Goal: Task Accomplishment & Management: Manage account settings

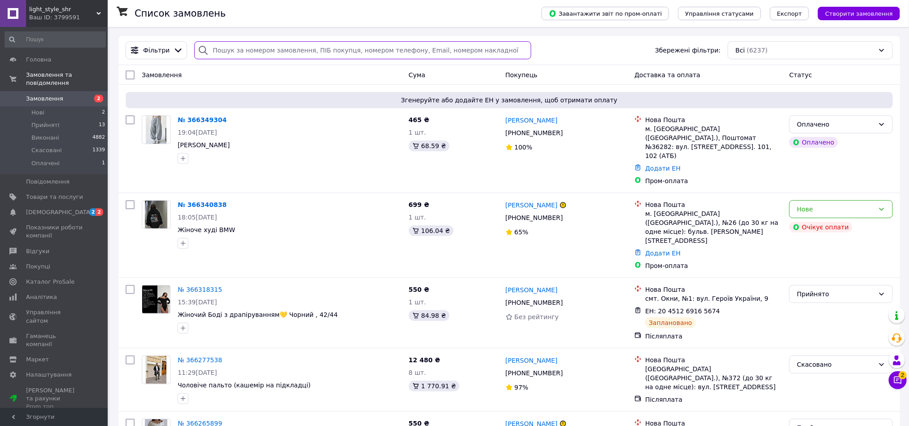
click at [212, 48] on input "search" at bounding box center [362, 50] width 337 height 18
paste input "20451268377138"
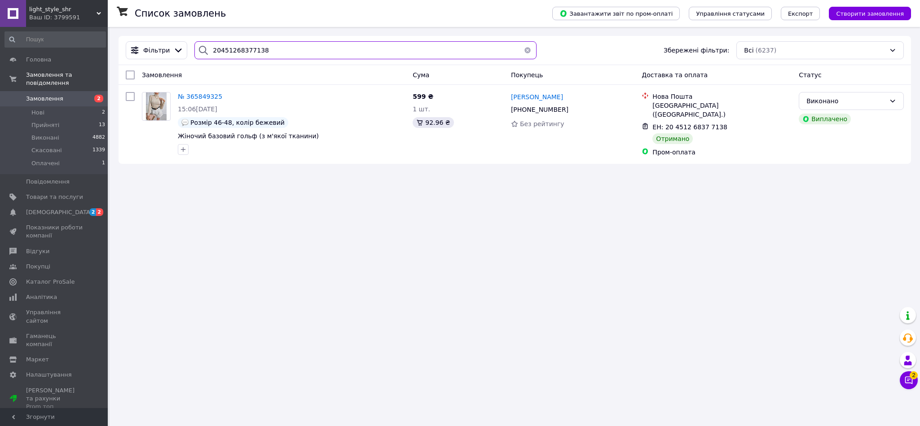
click at [234, 58] on input "20451268377138" at bounding box center [365, 50] width 342 height 18
paste input "6709307"
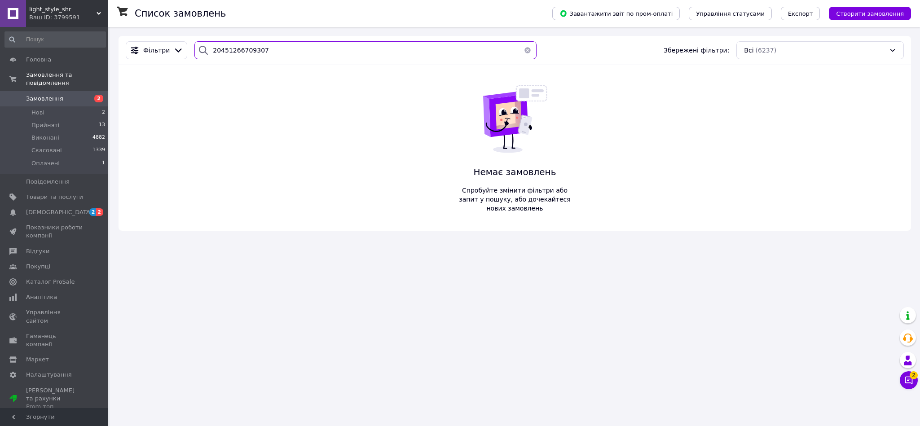
type input "20451266709307"
click at [281, 54] on input "20451266709307" at bounding box center [365, 50] width 342 height 18
click at [525, 49] on button "button" at bounding box center [527, 50] width 18 height 18
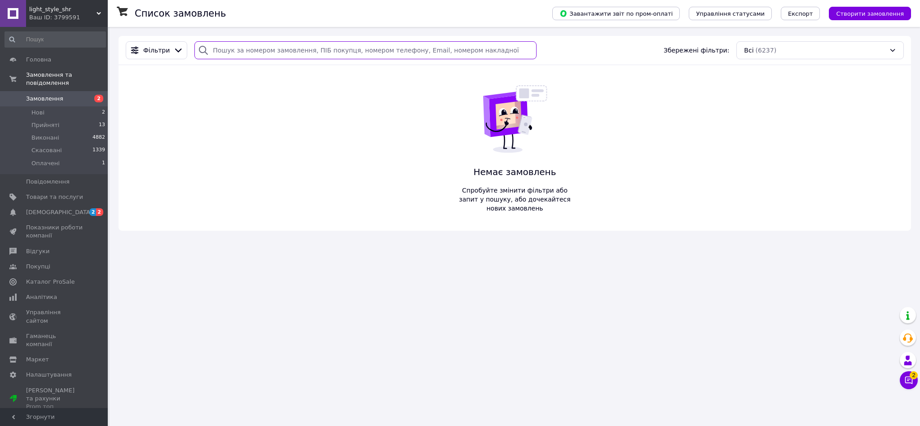
click at [342, 54] on input "search" at bounding box center [365, 50] width 342 height 18
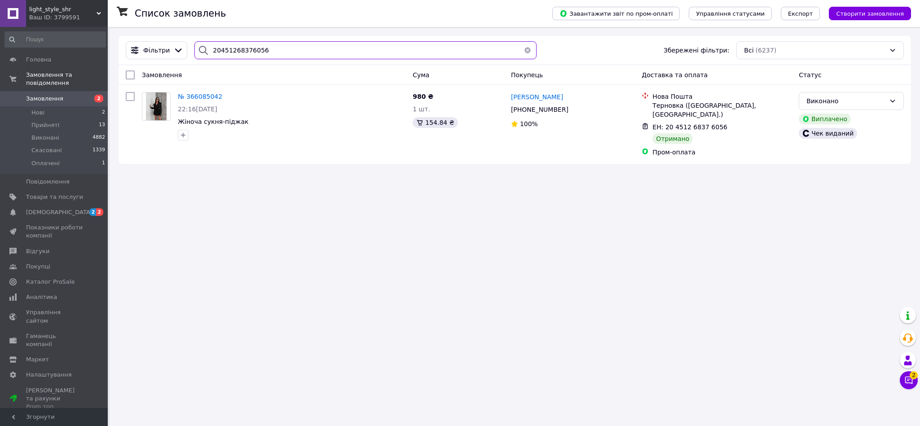
type input "20451268376056"
click at [55, 134] on span "Виконані" at bounding box center [45, 138] width 28 height 8
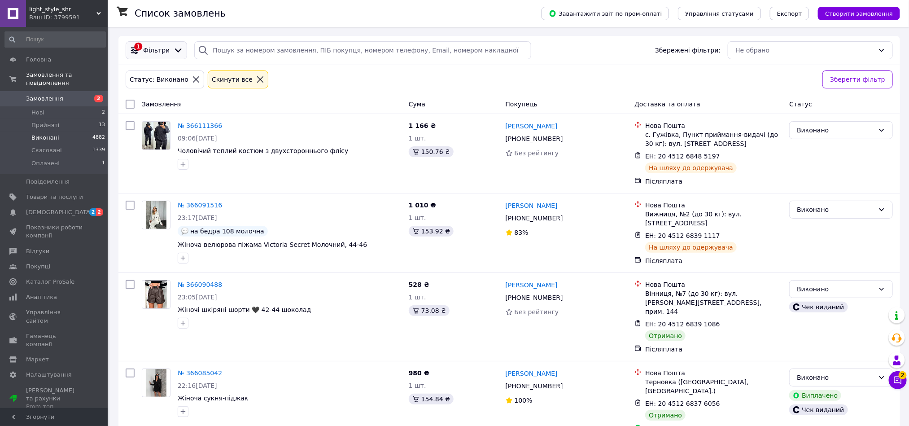
click at [163, 54] on span "Фільтри" at bounding box center [156, 50] width 26 height 9
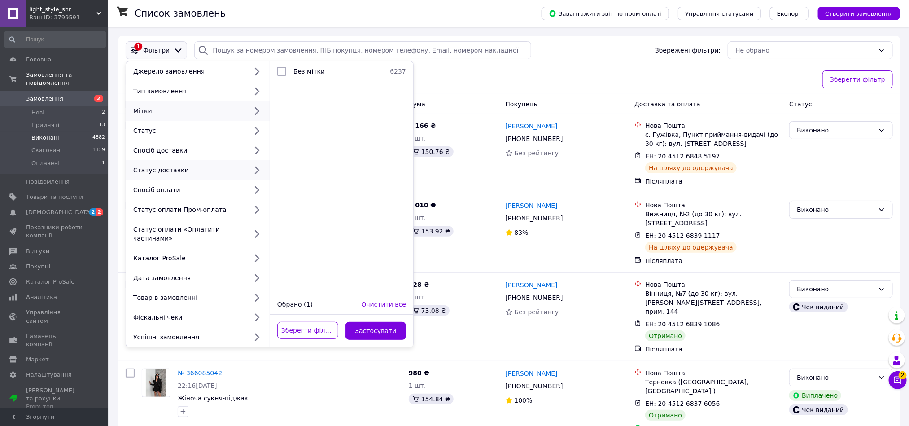
click at [232, 171] on div "Статус доставки" at bounding box center [189, 170] width 118 height 9
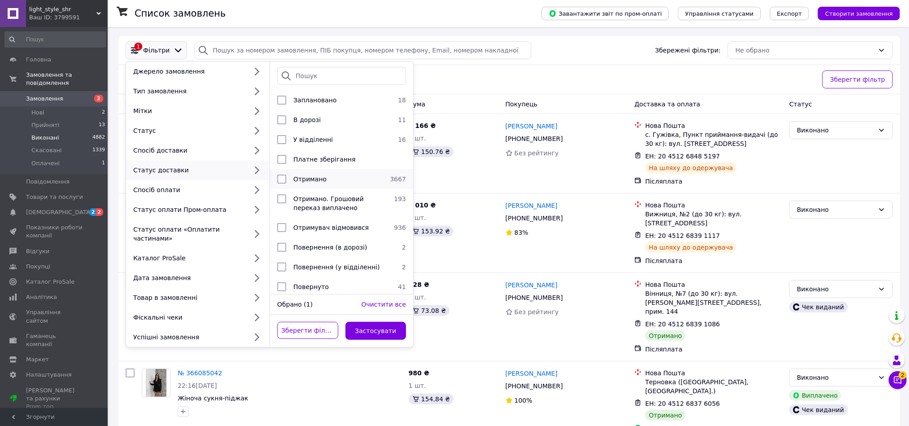
click at [378, 177] on div "Отримано" at bounding box center [338, 179] width 97 height 9
checkbox input "true"
click at [383, 330] on button "Застосувати" at bounding box center [376, 331] width 61 height 18
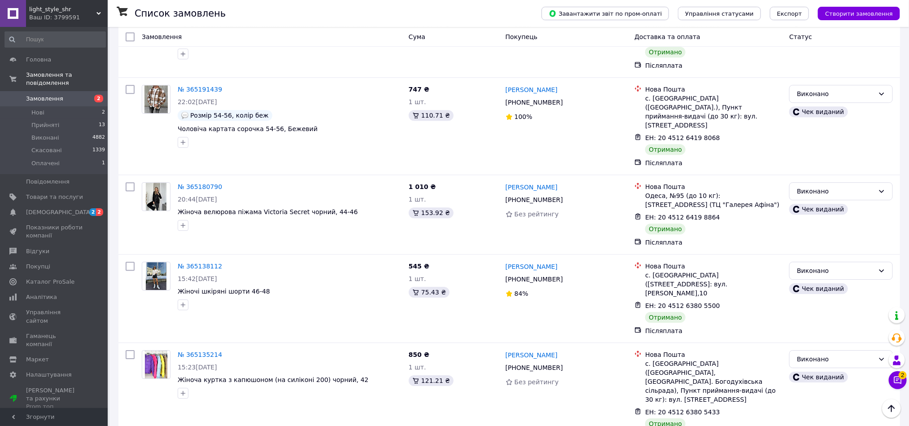
scroll to position [1320, 0]
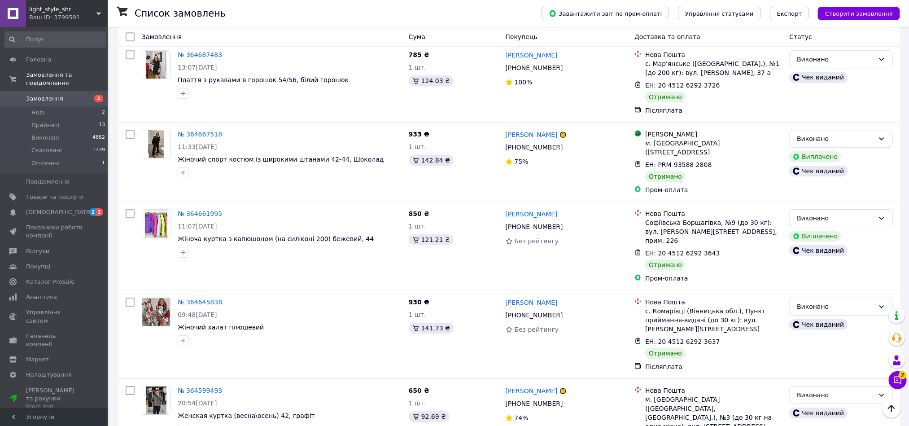
scroll to position [1337, 0]
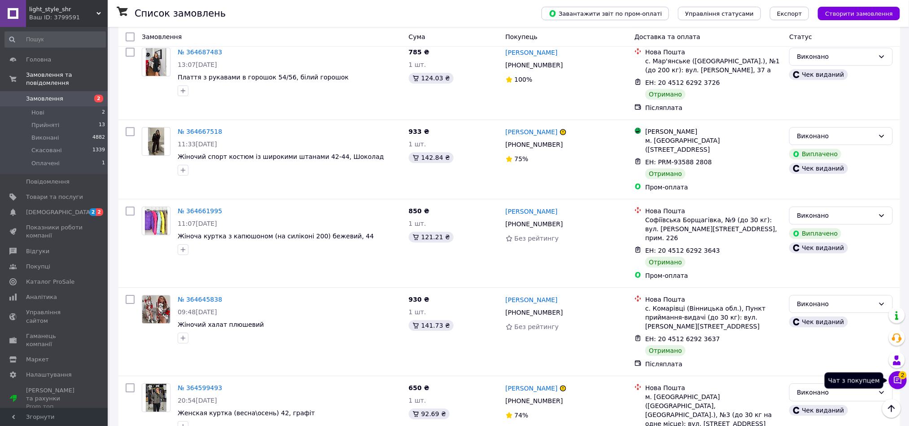
click at [897, 381] on icon at bounding box center [899, 381] width 8 height 8
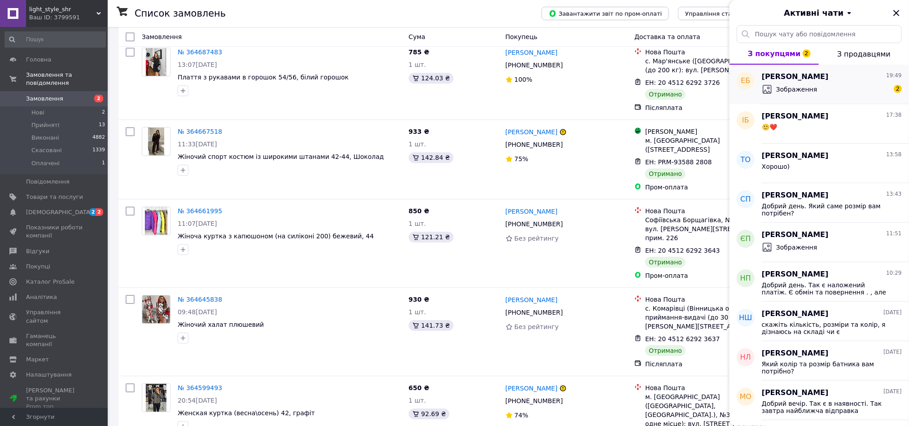
click at [815, 77] on span "[PERSON_NAME]" at bounding box center [795, 77] width 67 height 10
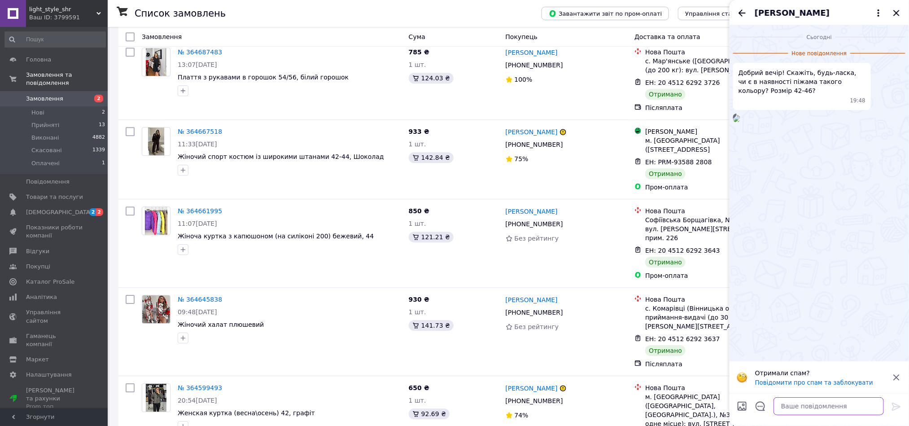
click at [823, 413] on textarea at bounding box center [829, 406] width 110 height 18
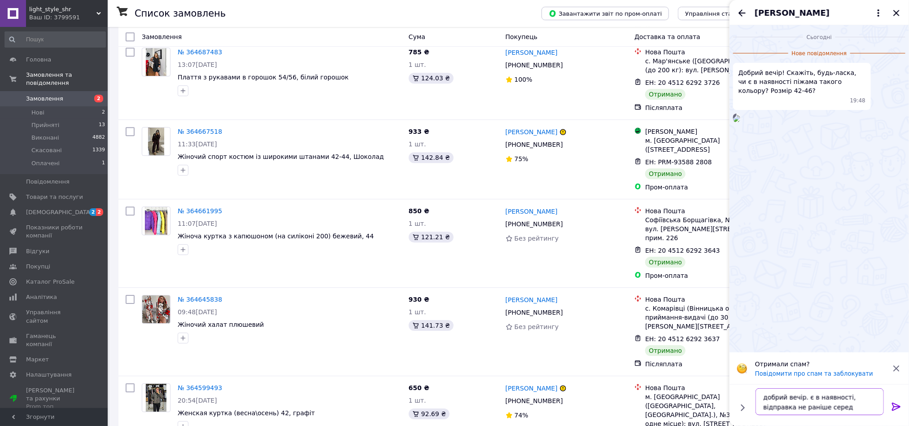
type textarea "добрий вечір. є в наявності, відправка не раніше середи"
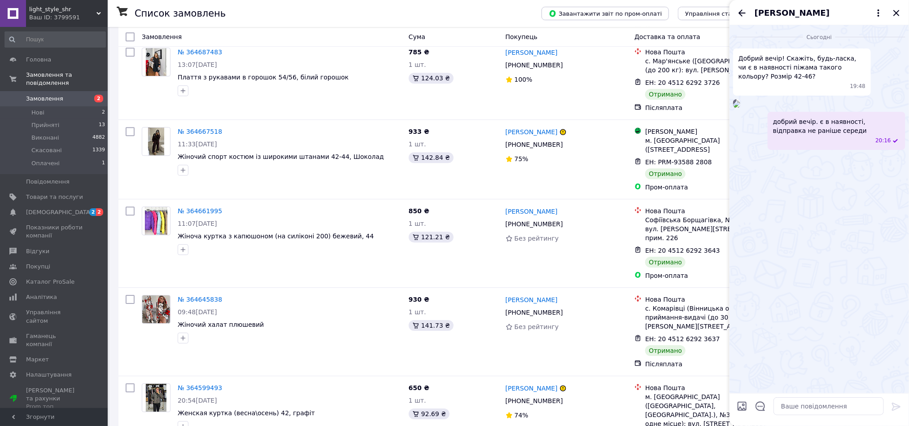
drag, startPoint x: 900, startPoint y: 12, endPoint x: 900, endPoint y: 18, distance: 5.4
click at [900, 13] on icon "Закрити" at bounding box center [896, 13] width 11 height 11
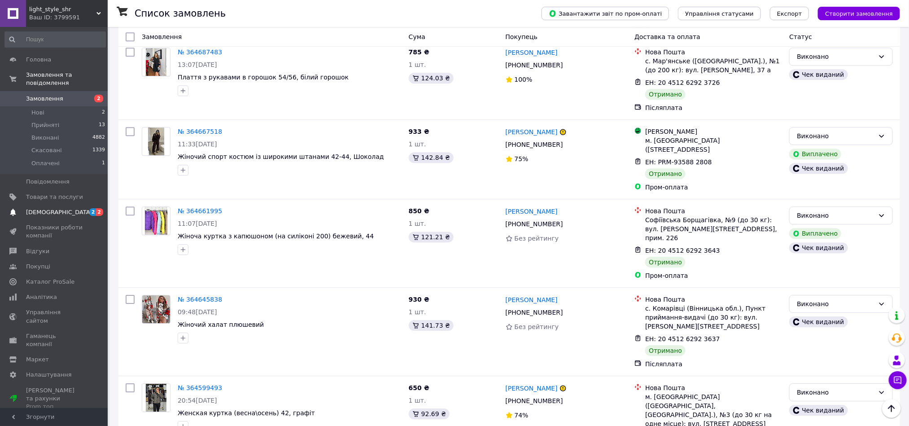
click at [46, 208] on span "[DEMOGRAPHIC_DATA]" at bounding box center [59, 212] width 66 height 8
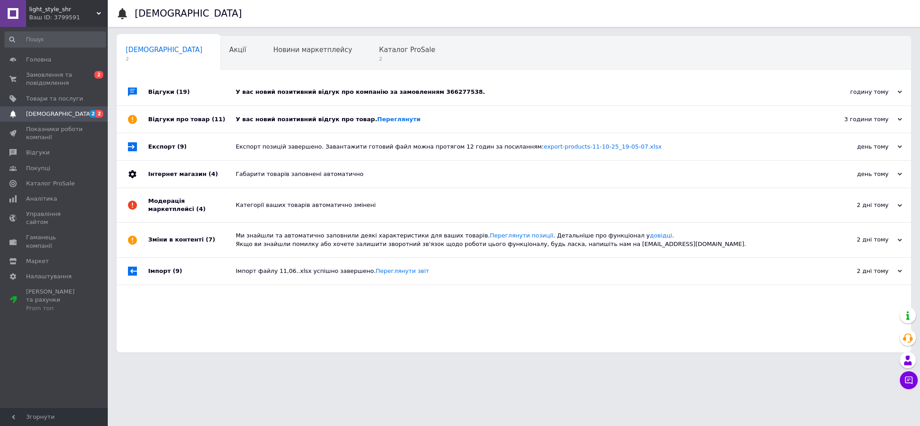
click at [469, 116] on div "У вас новий позитивний відгук про товар. [GEOGRAPHIC_DATA]" at bounding box center [524, 119] width 576 height 8
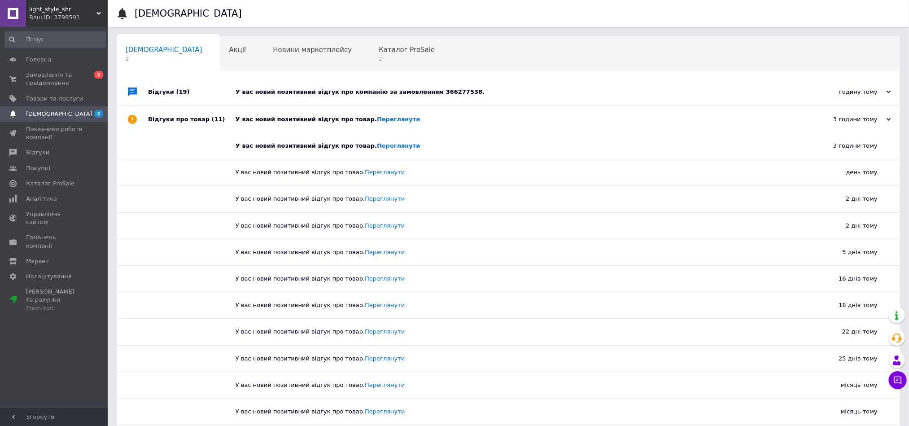
click at [469, 116] on div "У вас новий позитивний відгук про товар. [GEOGRAPHIC_DATA]" at bounding box center [519, 119] width 566 height 8
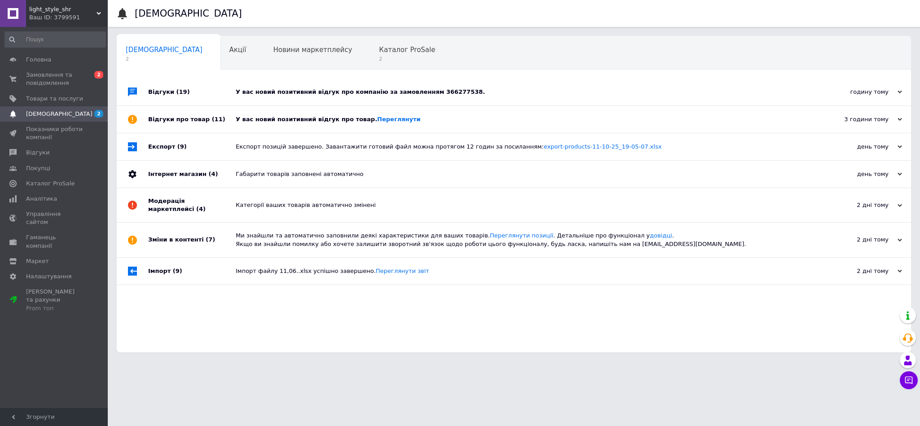
click at [508, 87] on div "У вас новий позитивний відгук про компанію за замовленням 366277538." at bounding box center [524, 92] width 576 height 27
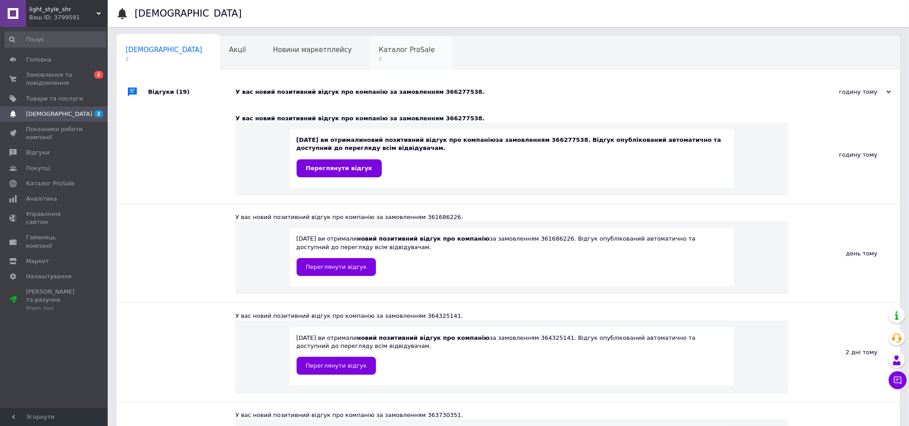
click at [379, 56] on span "2" at bounding box center [407, 59] width 56 height 7
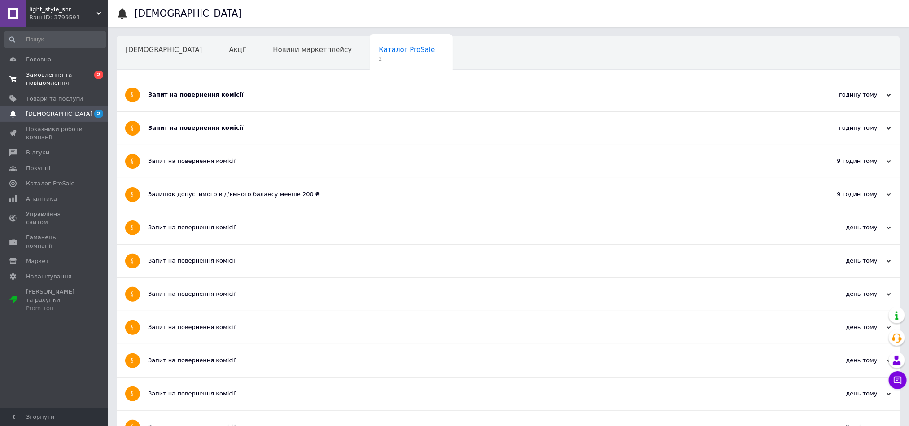
click at [70, 81] on span "Замовлення та повідомлення" at bounding box center [54, 79] width 57 height 16
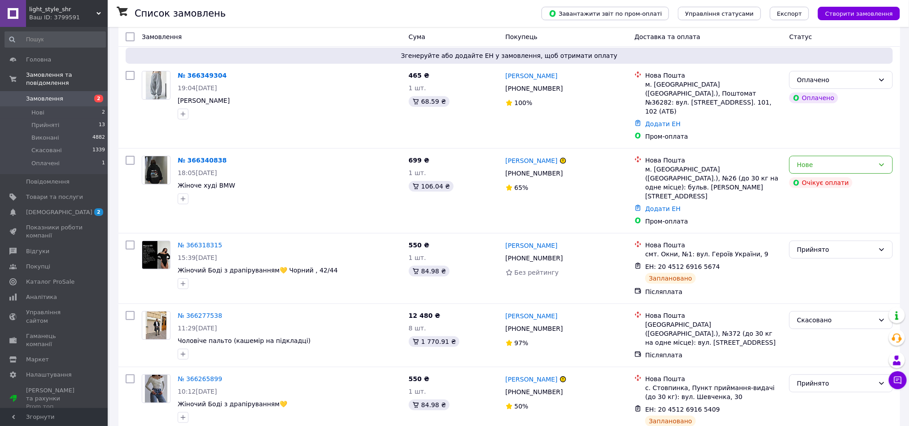
scroll to position [47, 0]
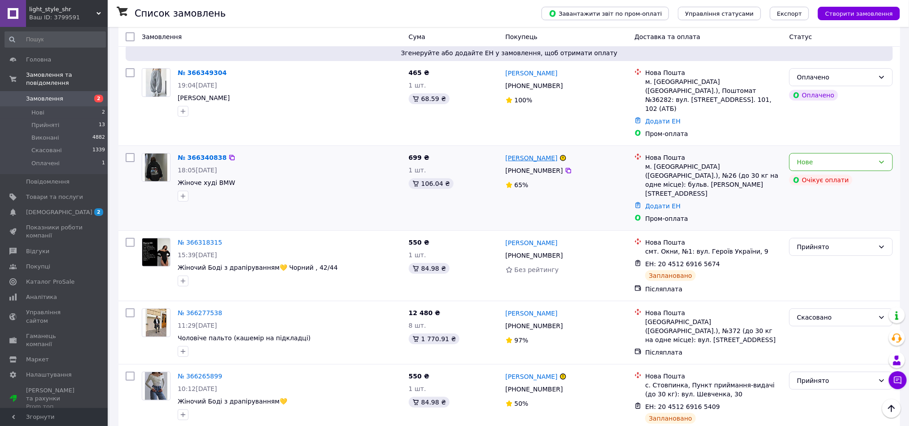
click at [543, 154] on link "[PERSON_NAME]" at bounding box center [532, 158] width 52 height 9
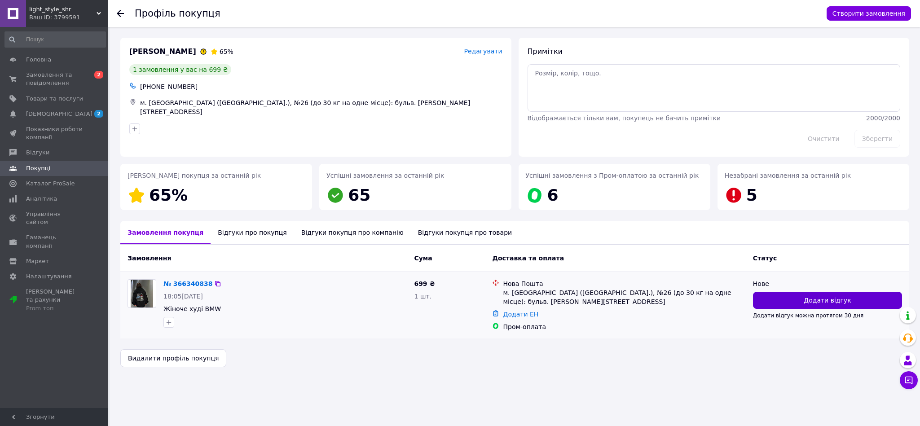
click at [807, 300] on span "Додати відгук" at bounding box center [826, 300] width 47 height 9
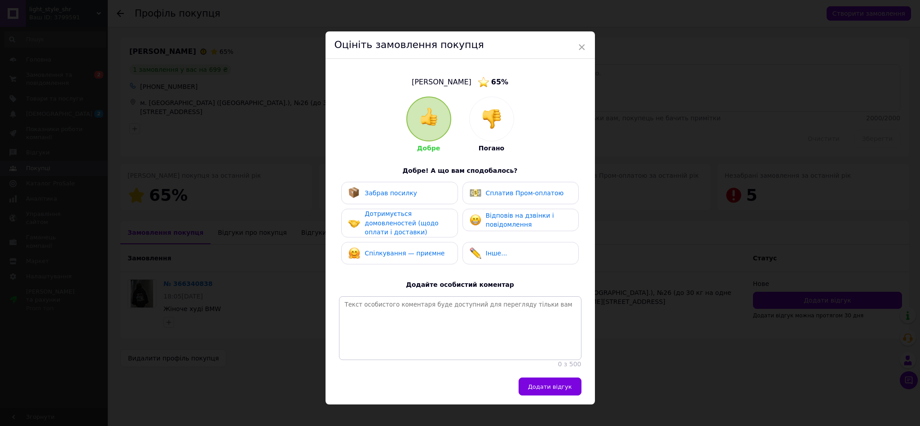
click at [499, 112] on img at bounding box center [492, 119] width 20 height 20
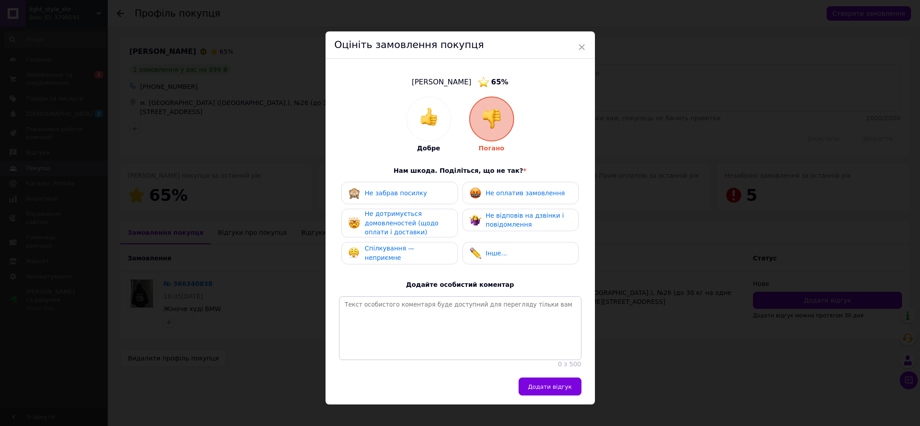
click at [513, 222] on span "Не відповів на дзвінки і повідомлення" at bounding box center [525, 220] width 78 height 17
click at [517, 193] on span "Не оплатив замовлення" at bounding box center [525, 192] width 79 height 7
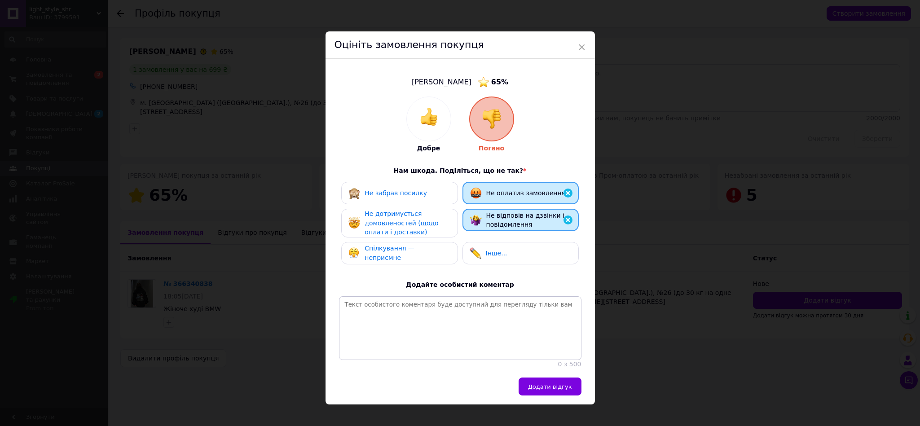
click at [403, 228] on span "Не дотримується домовленостей (щодо оплати і доставки)" at bounding box center [401, 223] width 74 height 26
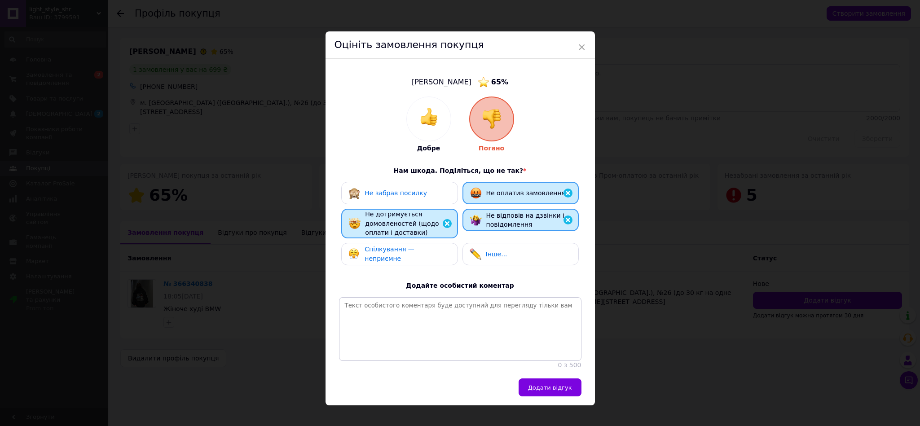
click at [408, 250] on span "Спілкування — неприємне" at bounding box center [389, 254] width 50 height 17
click at [545, 396] on button "Додати відгук" at bounding box center [549, 387] width 63 height 18
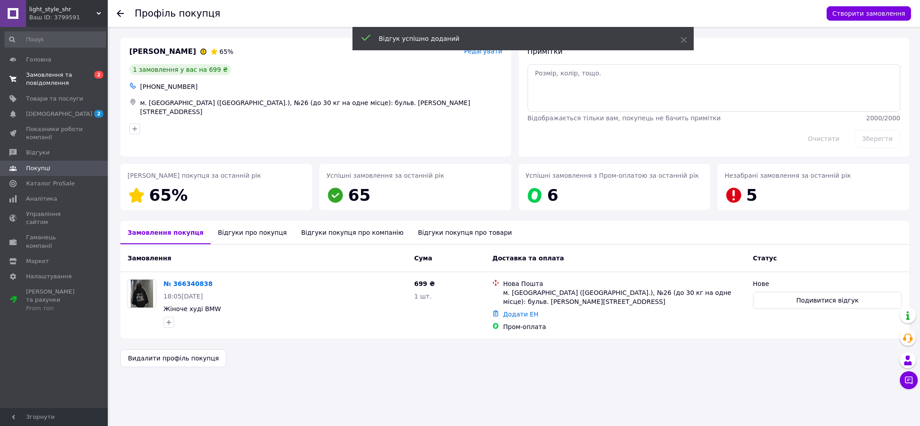
click at [79, 80] on span "Замовлення та повідомлення" at bounding box center [54, 79] width 57 height 16
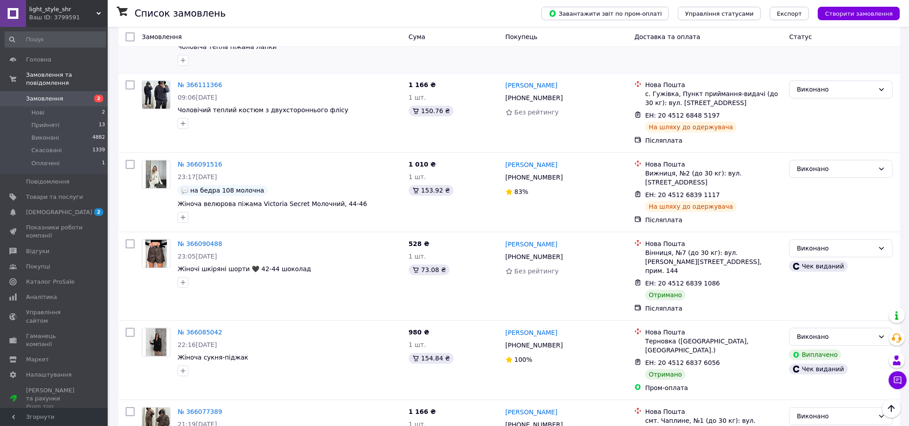
scroll to position [1219, 0]
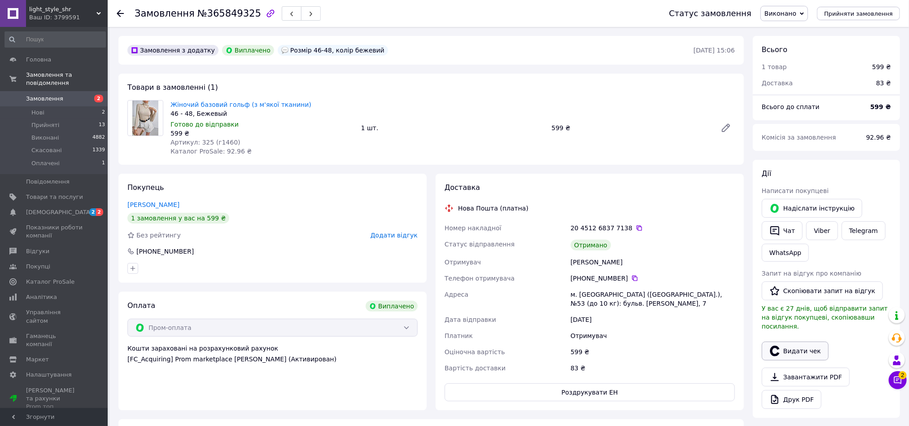
click at [810, 342] on button "Видати чек" at bounding box center [795, 351] width 67 height 19
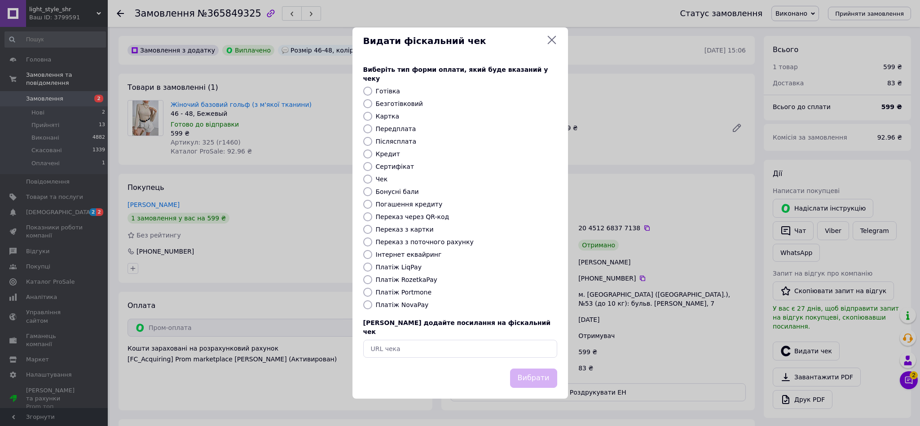
click at [420, 280] on label "Платіж RozetkaPay" at bounding box center [406, 279] width 61 height 7
click at [372, 280] on input "Платіж RozetkaPay" at bounding box center [367, 279] width 9 height 9
radio input "true"
click at [522, 373] on button "Вибрати" at bounding box center [533, 378] width 47 height 19
